Goal: Task Accomplishment & Management: Manage account settings

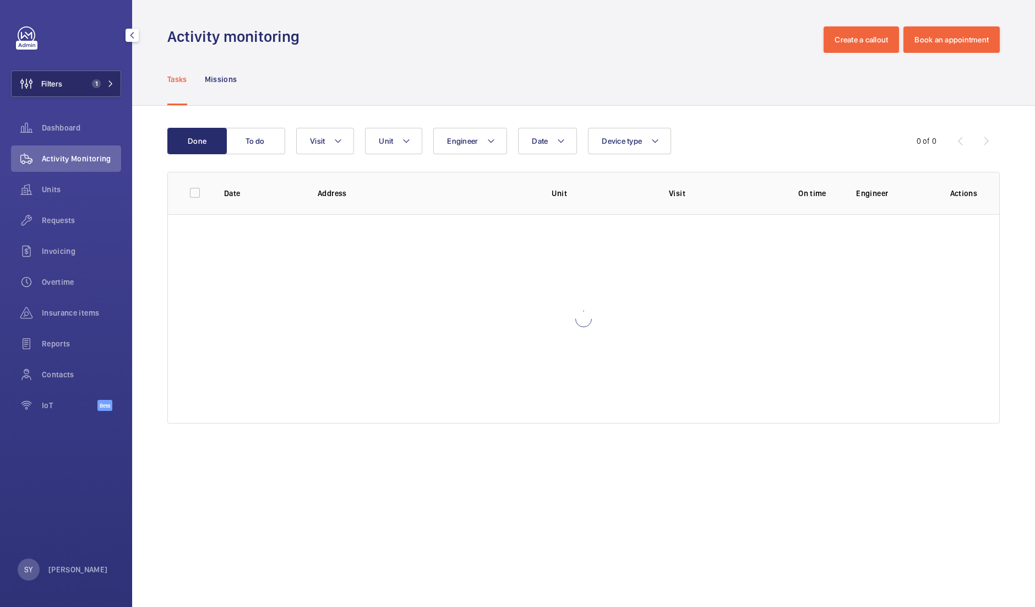
click at [72, 81] on button "Filters 1" at bounding box center [66, 83] width 110 height 26
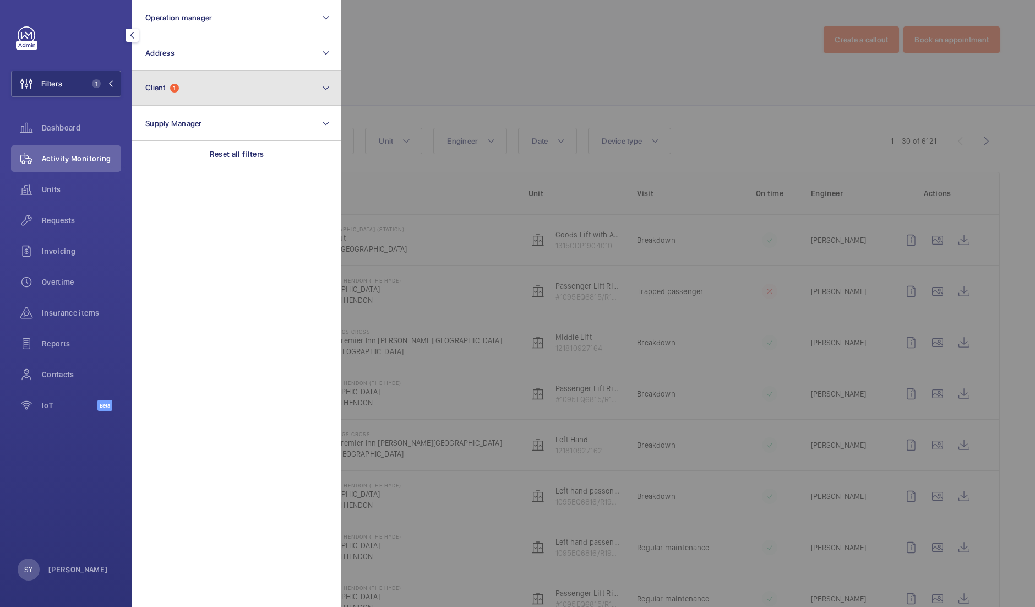
click at [179, 95] on button "Client 1" at bounding box center [236, 87] width 209 height 35
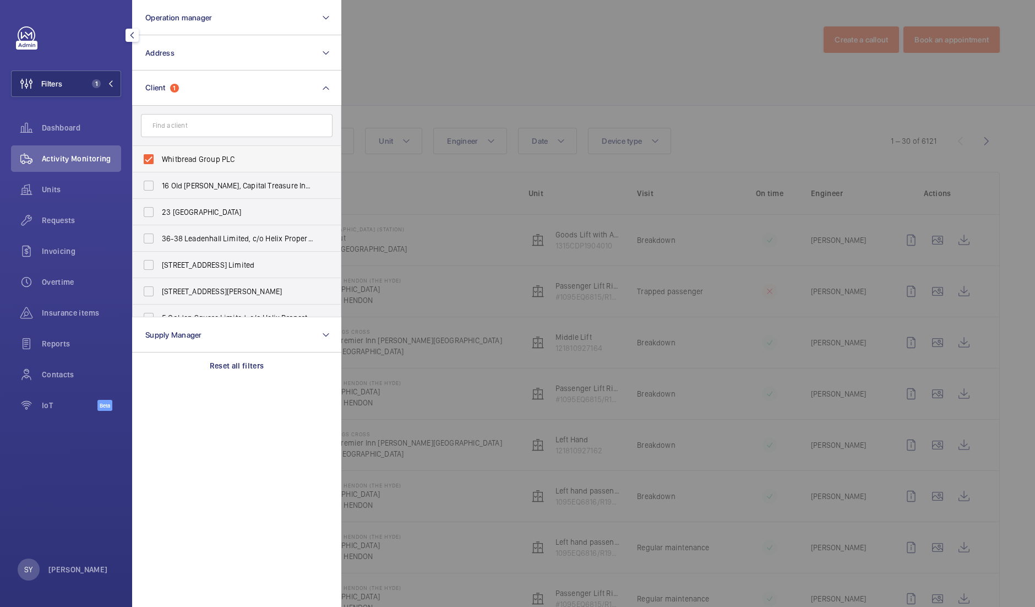
click at [163, 155] on span "Whitbread Group PLC" at bounding box center [237, 159] width 151 height 11
click at [160, 155] on input "Whitbread Group PLC" at bounding box center [149, 159] width 22 height 22
checkbox input "false"
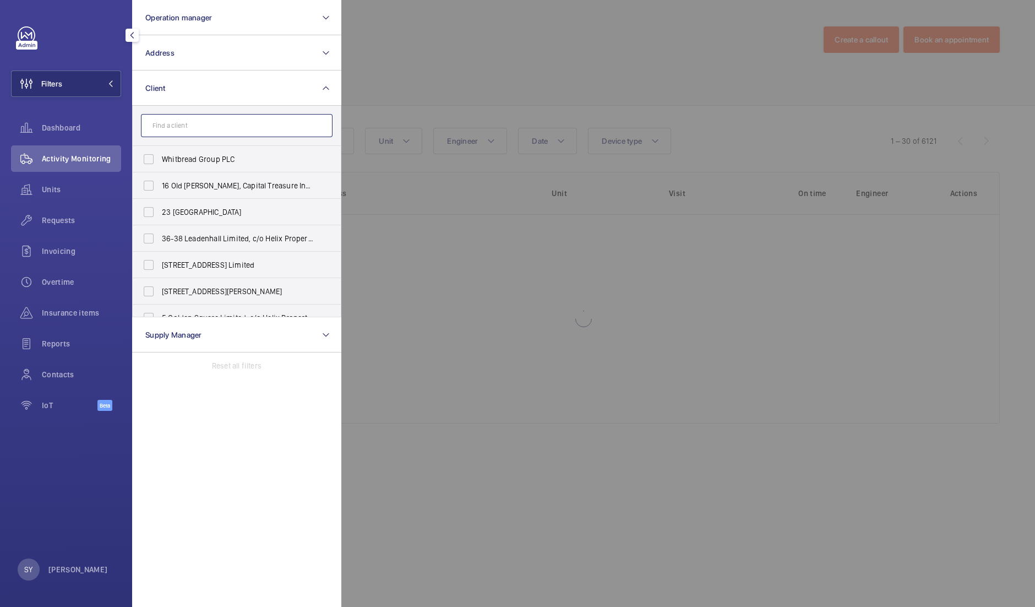
click at [177, 127] on input "text" at bounding box center [237, 125] width 192 height 23
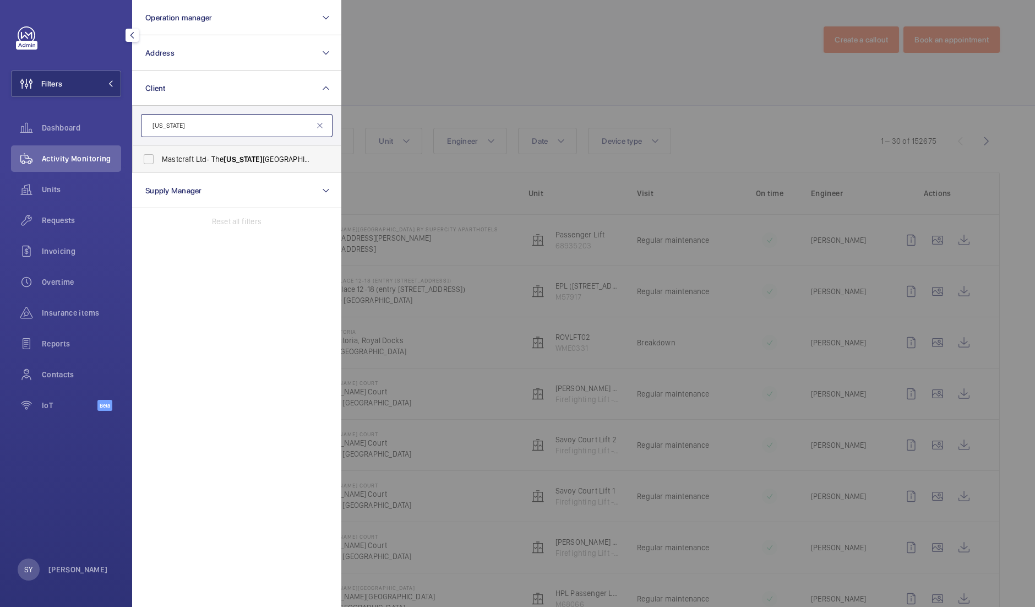
type input "[US_STATE]"
click at [248, 160] on span "[US_STATE]" at bounding box center [243, 159] width 39 height 9
click at [160, 160] on input "Mastcraft Ltd- The [US_STATE][GEOGRAPHIC_DATA]" at bounding box center [149, 159] width 22 height 22
checkbox input "true"
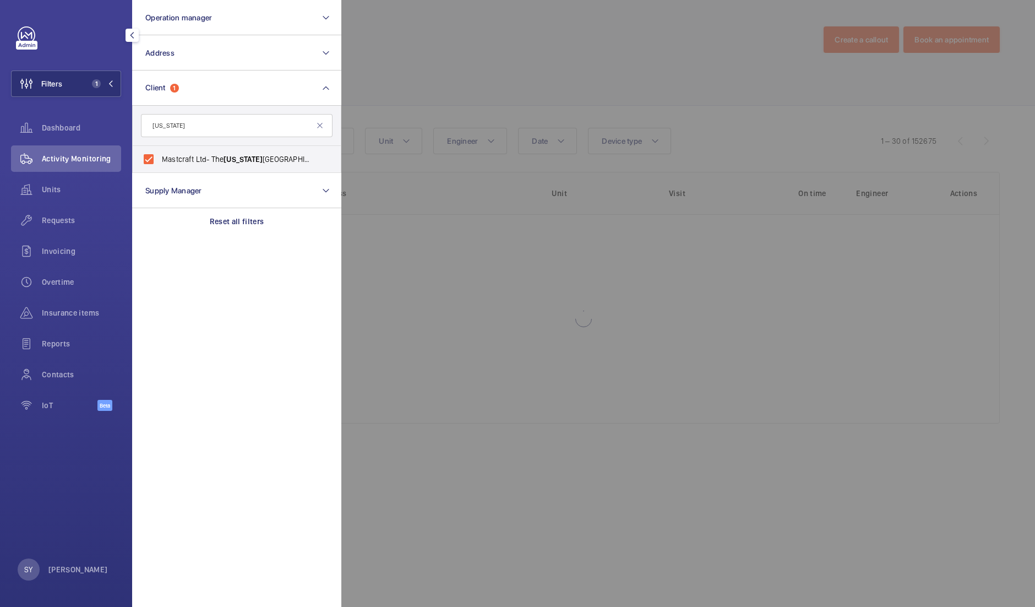
click at [474, 84] on div at bounding box center [858, 303] width 1035 height 607
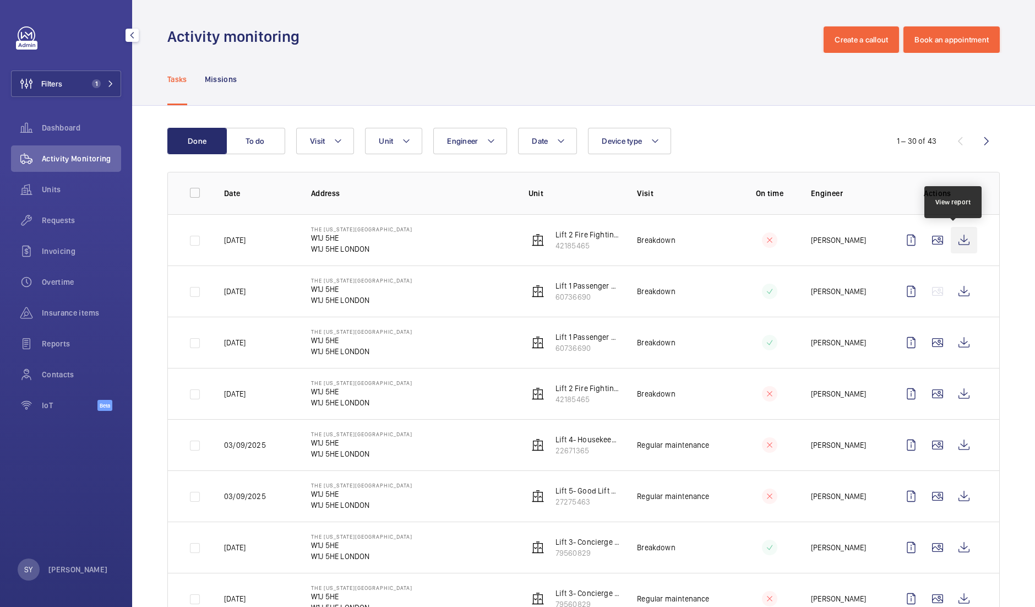
click at [958, 237] on wm-front-icon-button at bounding box center [964, 240] width 26 height 26
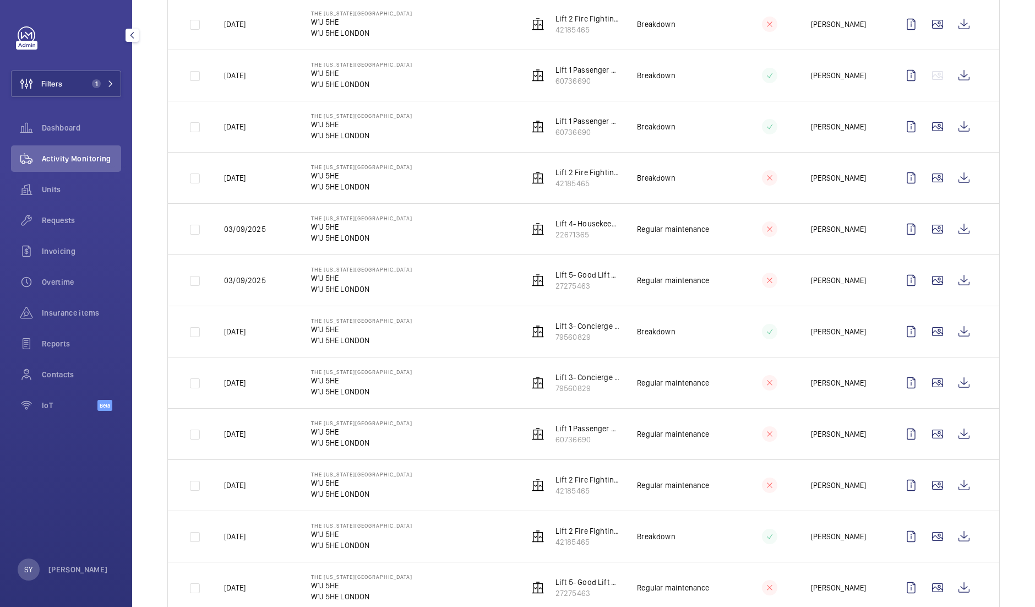
scroll to position [158, 0]
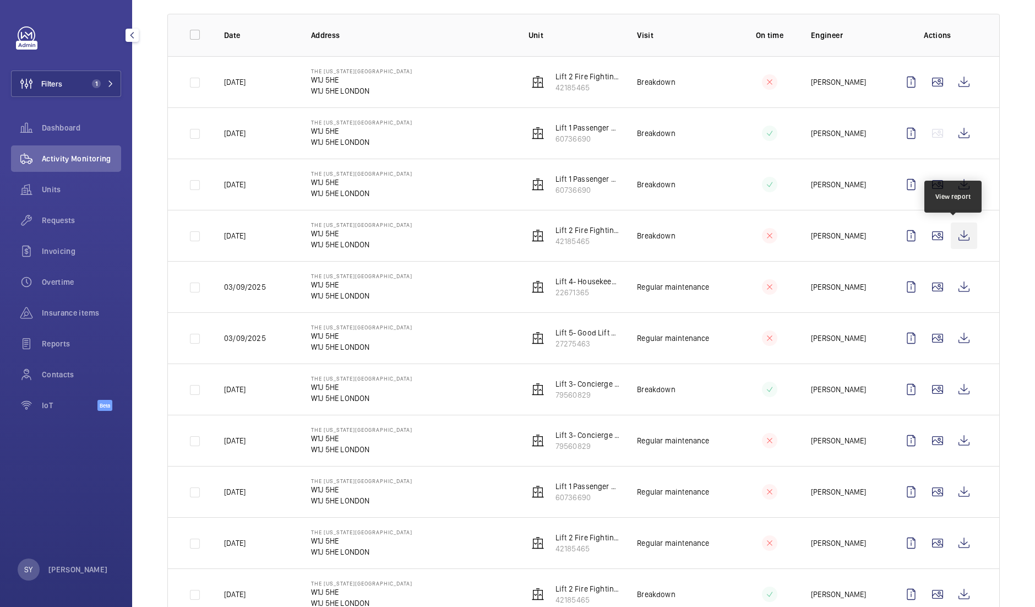
click at [953, 237] on wm-front-icon-button at bounding box center [964, 236] width 26 height 26
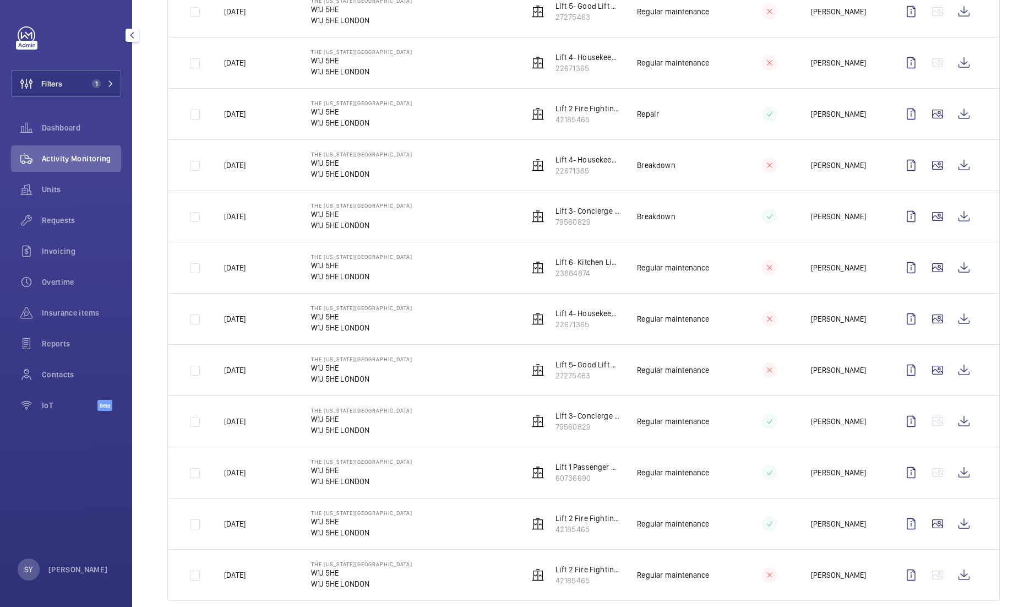
scroll to position [1151, 0]
